Goal: Task Accomplishment & Management: Manage account settings

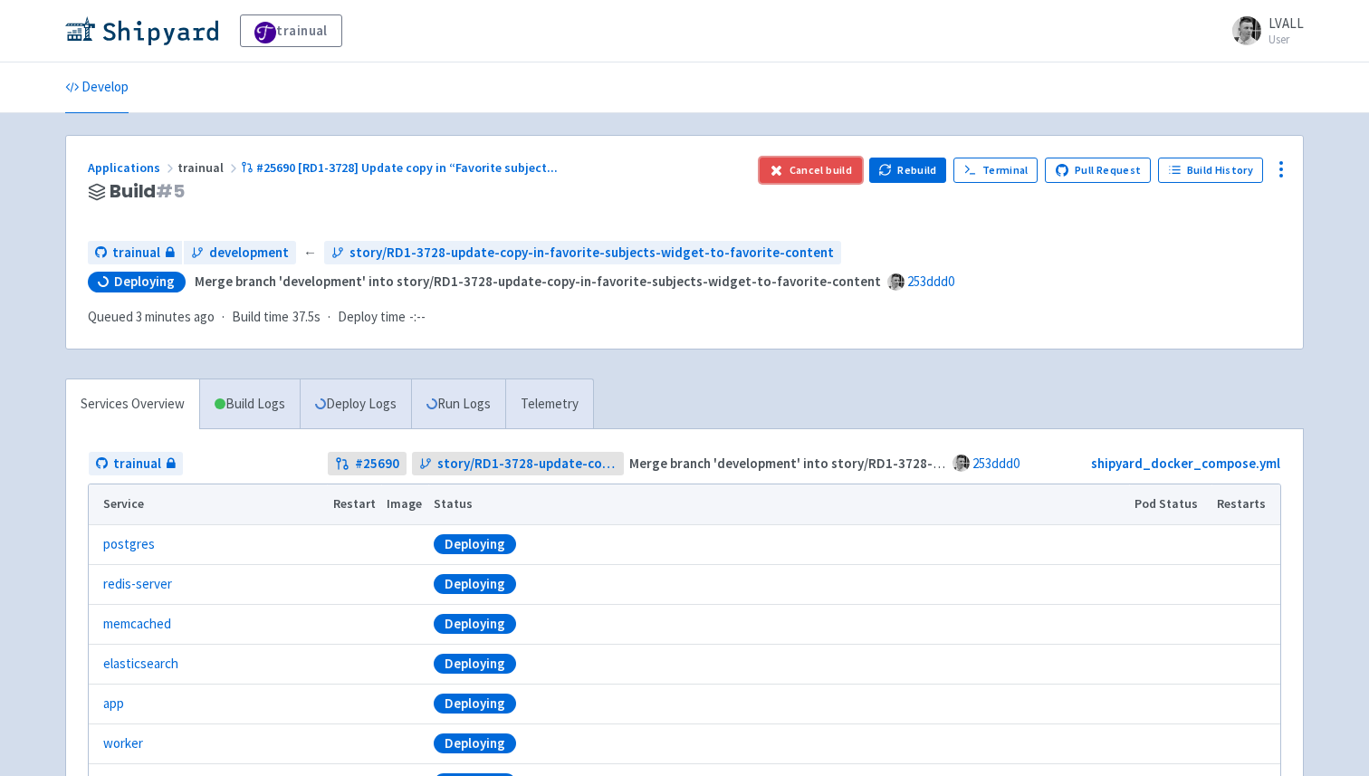
click at [834, 169] on button "Cancel build" at bounding box center [811, 170] width 102 height 25
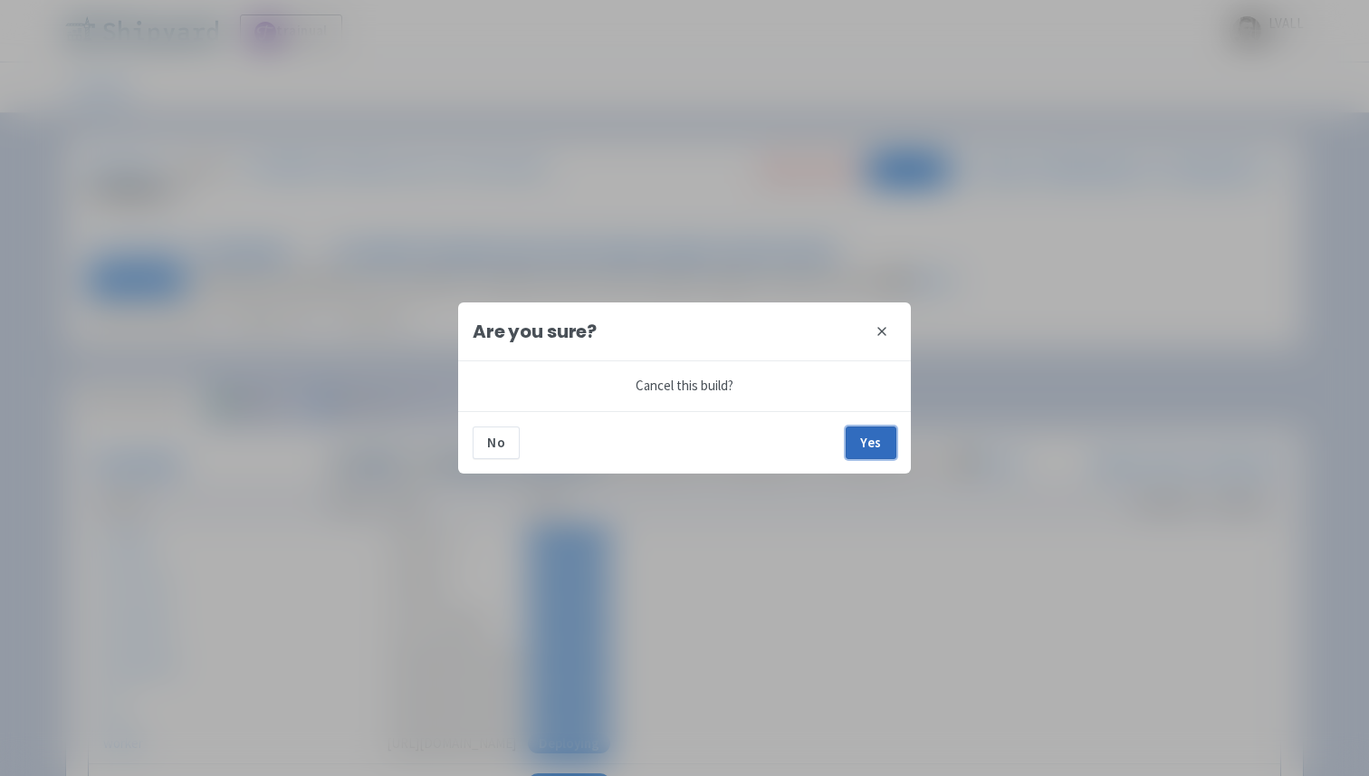
click at [878, 439] on button "Yes" at bounding box center [871, 443] width 51 height 33
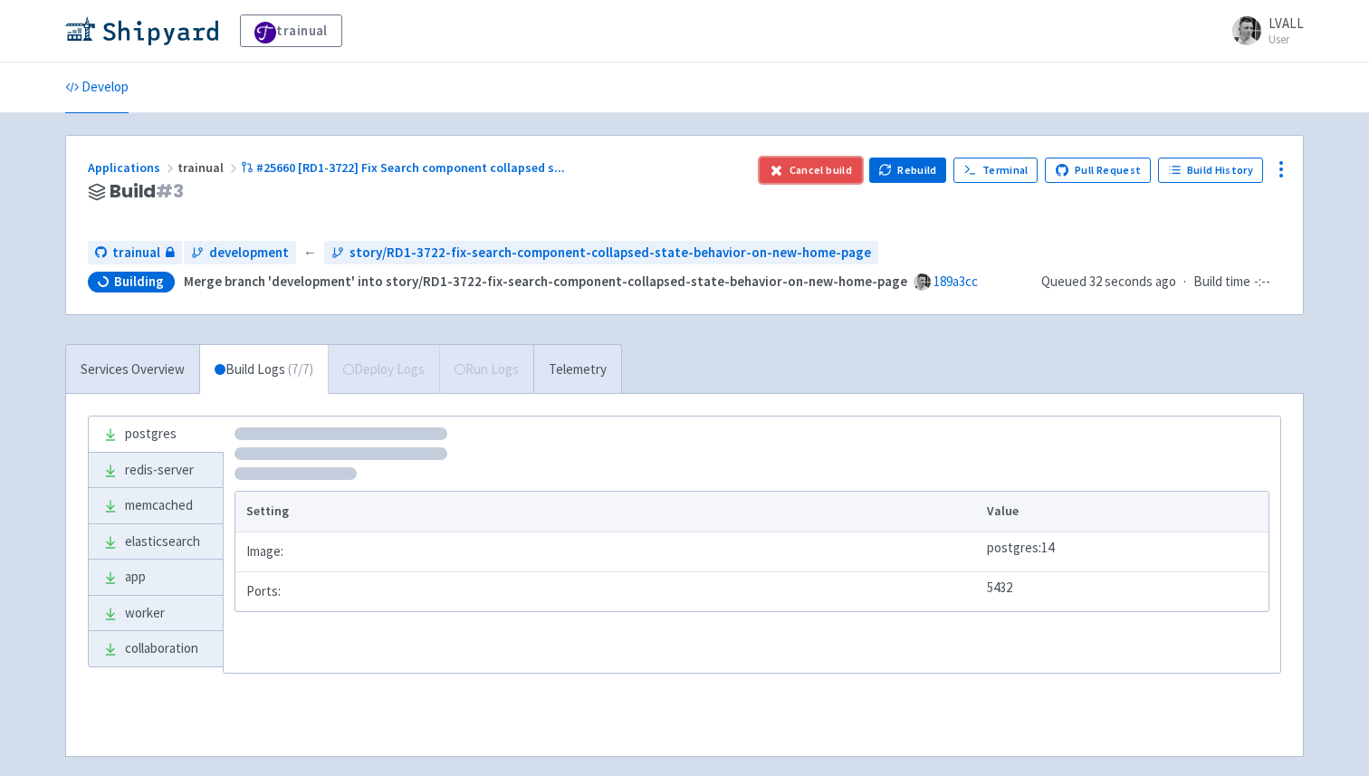
click at [806, 167] on button "Cancel build" at bounding box center [811, 170] width 102 height 25
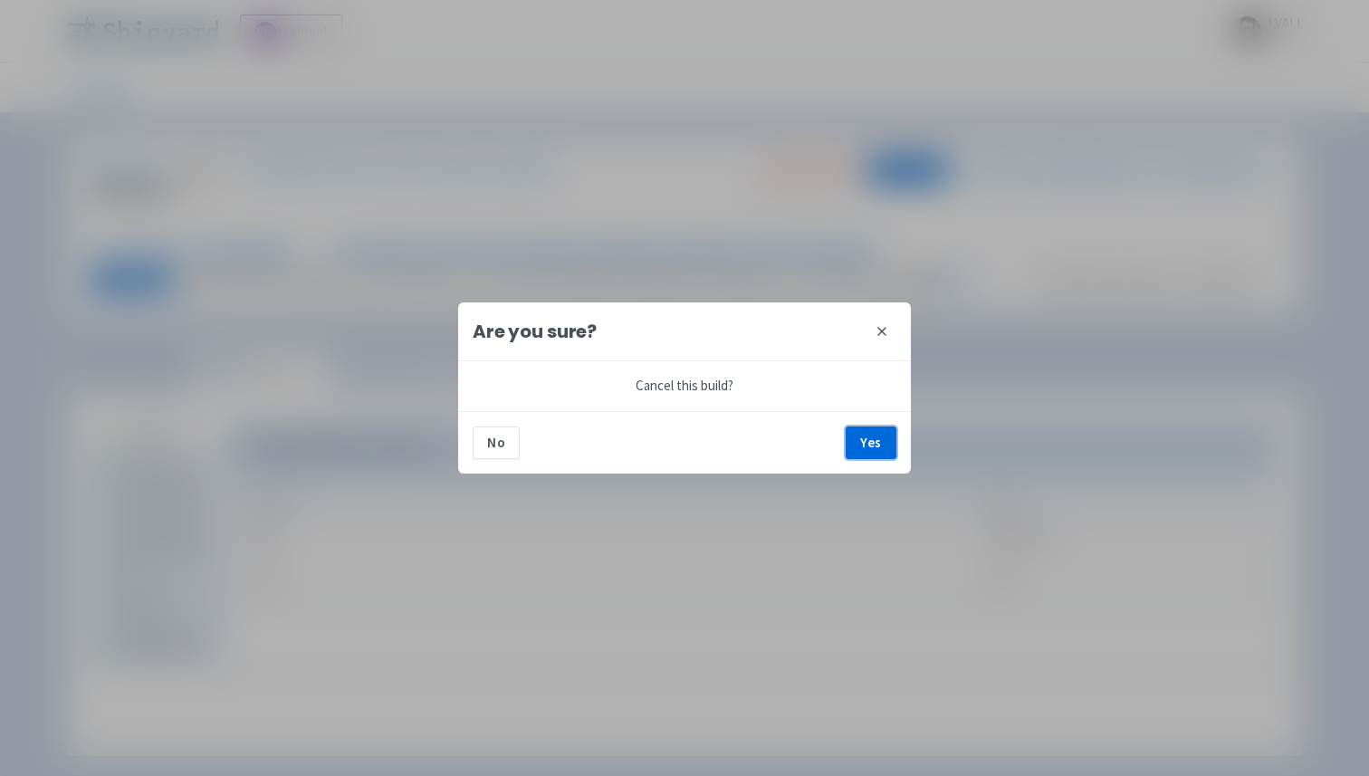
click at [872, 437] on button "Yes" at bounding box center [871, 443] width 51 height 33
